Goal: Transaction & Acquisition: Subscribe to service/newsletter

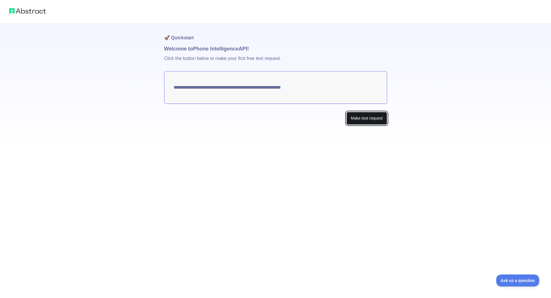
click at [365, 119] on button "Make test request" at bounding box center [367, 118] width 40 height 13
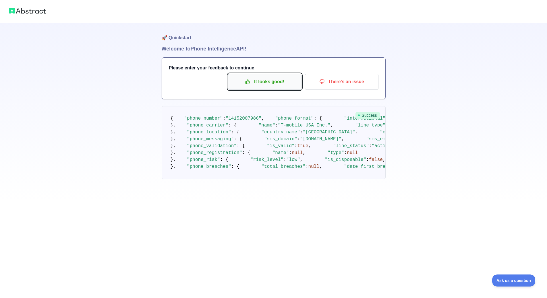
click at [270, 79] on p "It looks good!" at bounding box center [264, 82] width 65 height 10
